Goal: Transaction & Acquisition: Purchase product/service

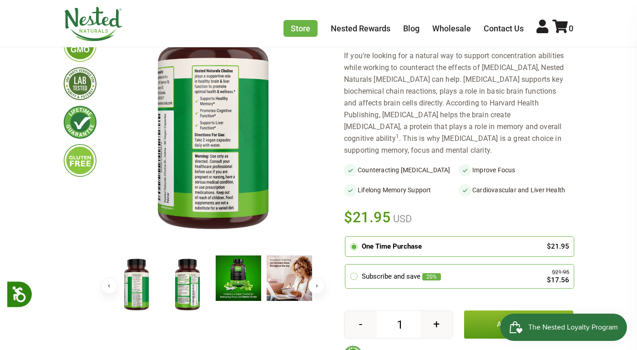
scroll to position [139, 0]
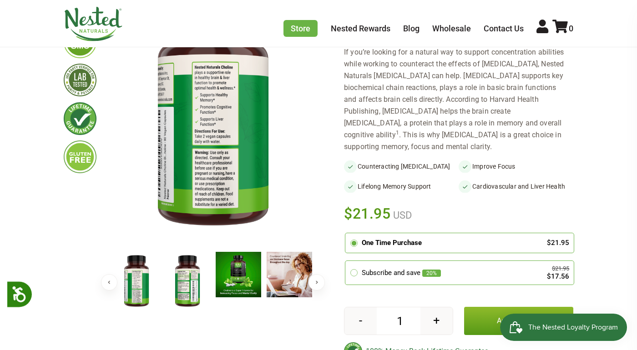
click at [510, 307] on button "Add to basket" at bounding box center [518, 321] width 109 height 28
click at [509, 307] on button "Add to basket" at bounding box center [518, 321] width 109 height 28
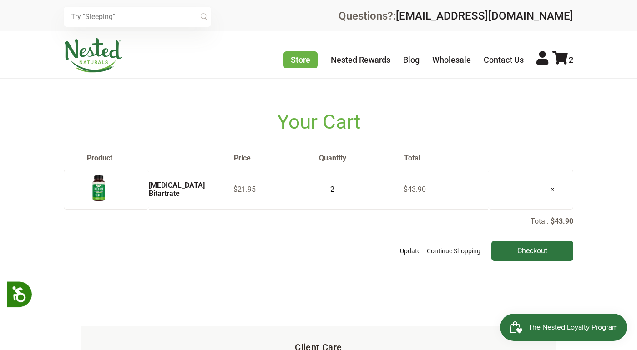
click at [341, 192] on td "2" at bounding box center [360, 190] width 85 height 40
type input "1"
click at [336, 192] on input "1" at bounding box center [329, 189] width 23 height 13
click at [539, 257] on input "Checkout" at bounding box center [532, 251] width 82 height 20
